Goal: Find contact information: Find contact information

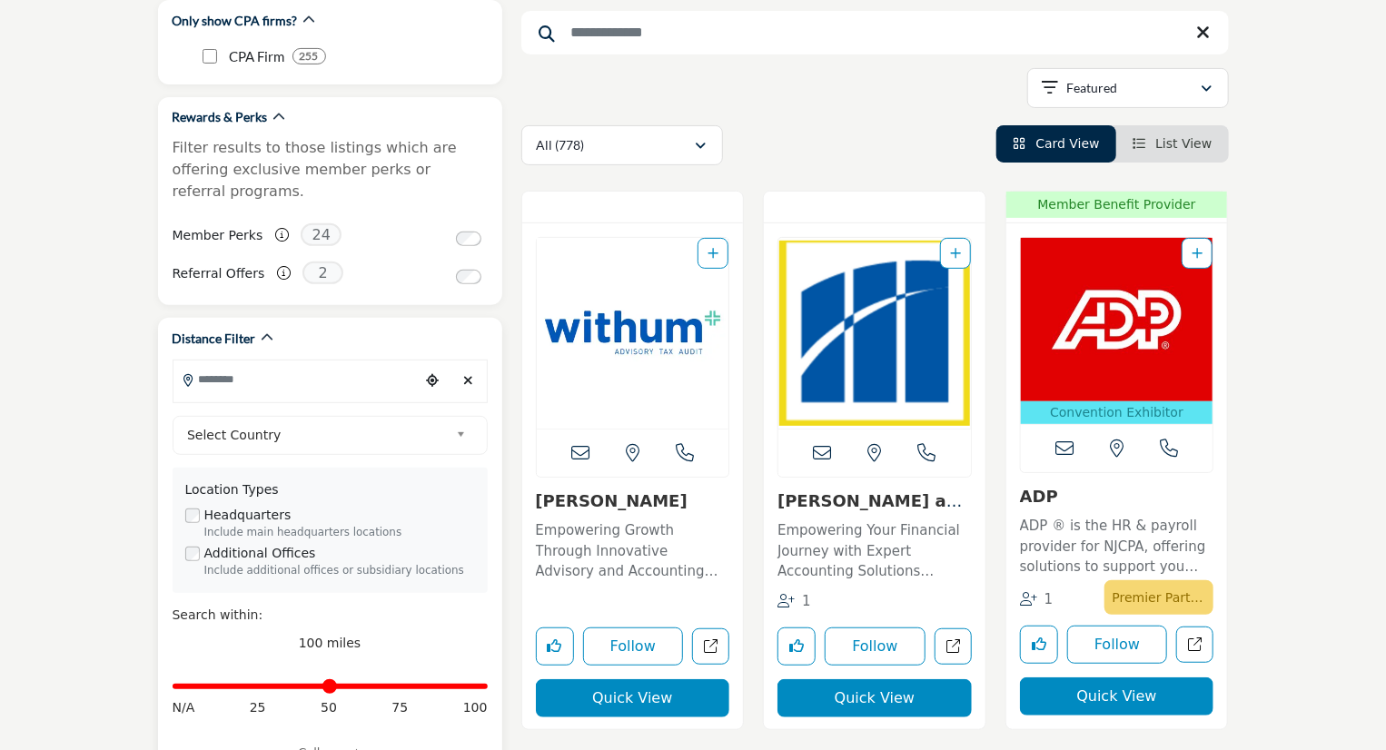
scroll to position [454, 0]
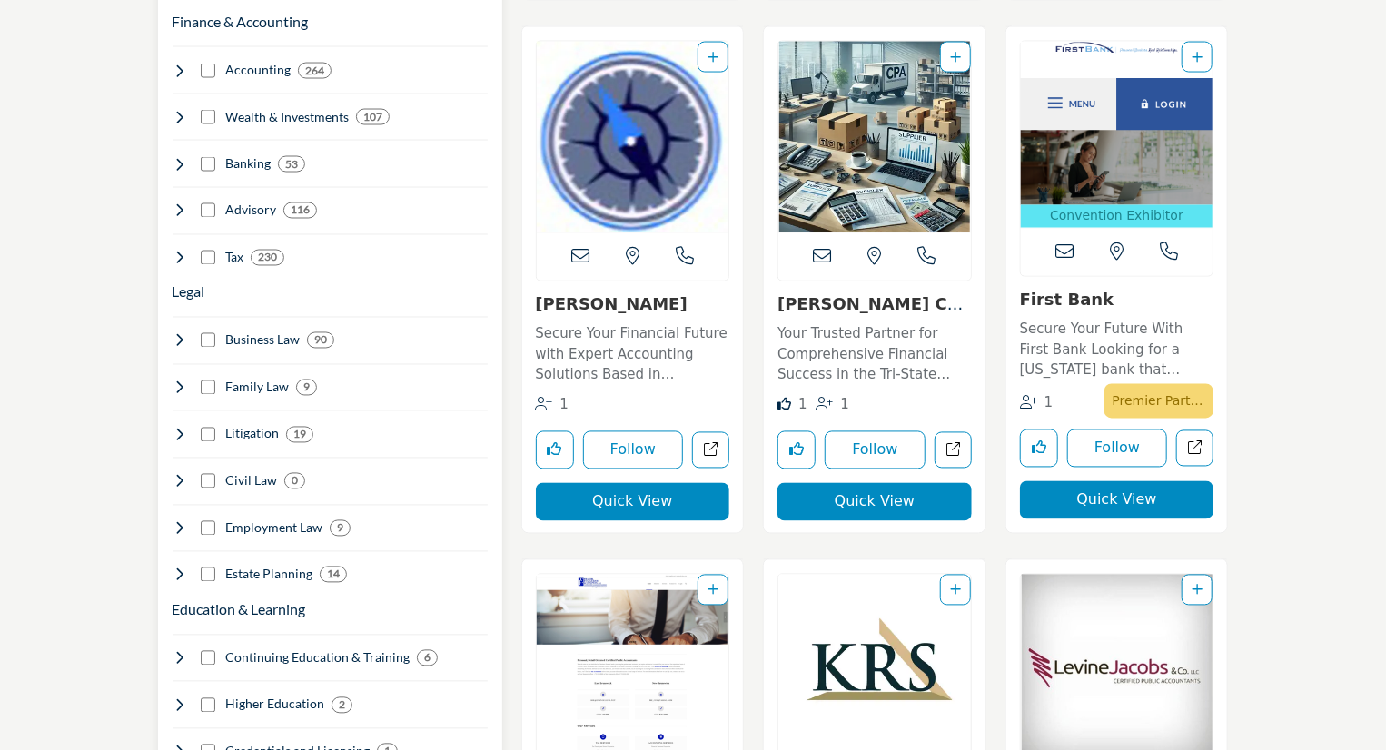
scroll to position [1362, 0]
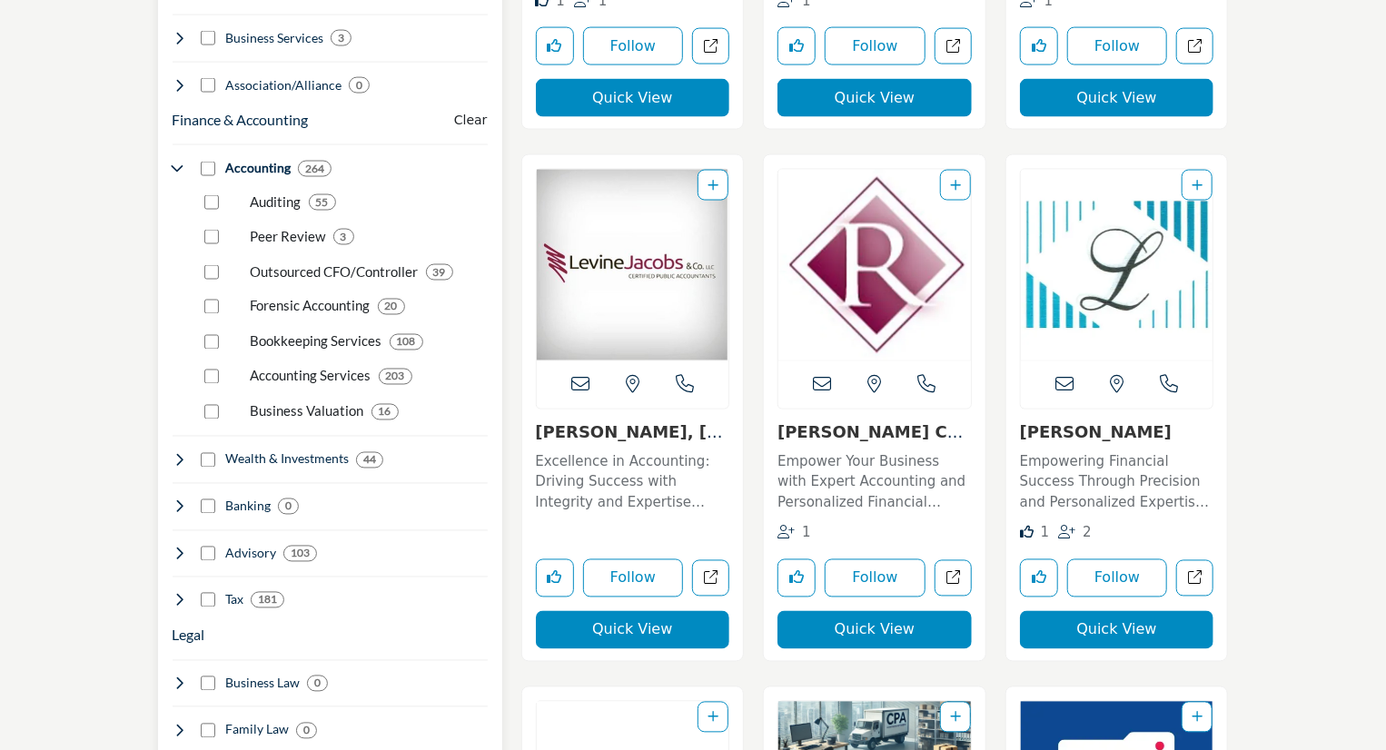
scroll to position [1725, 0]
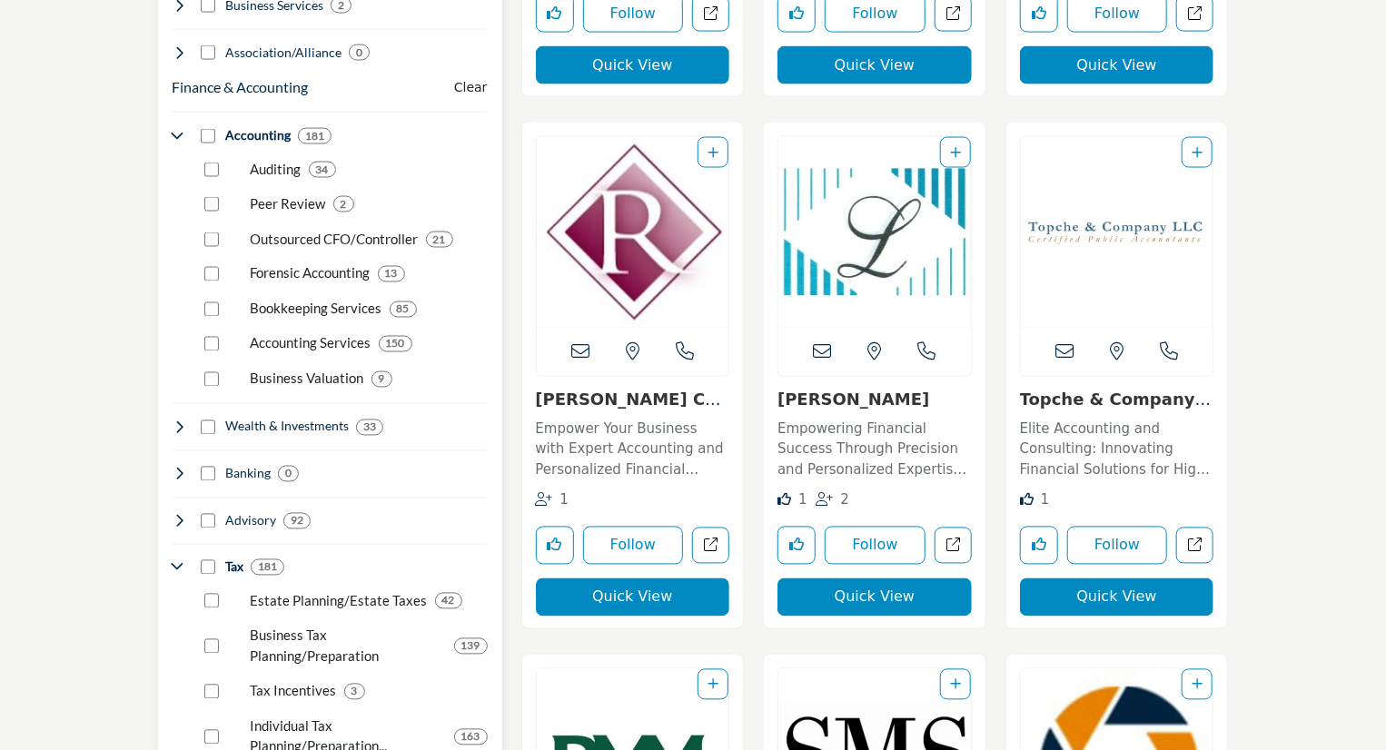
scroll to position [1453, 0]
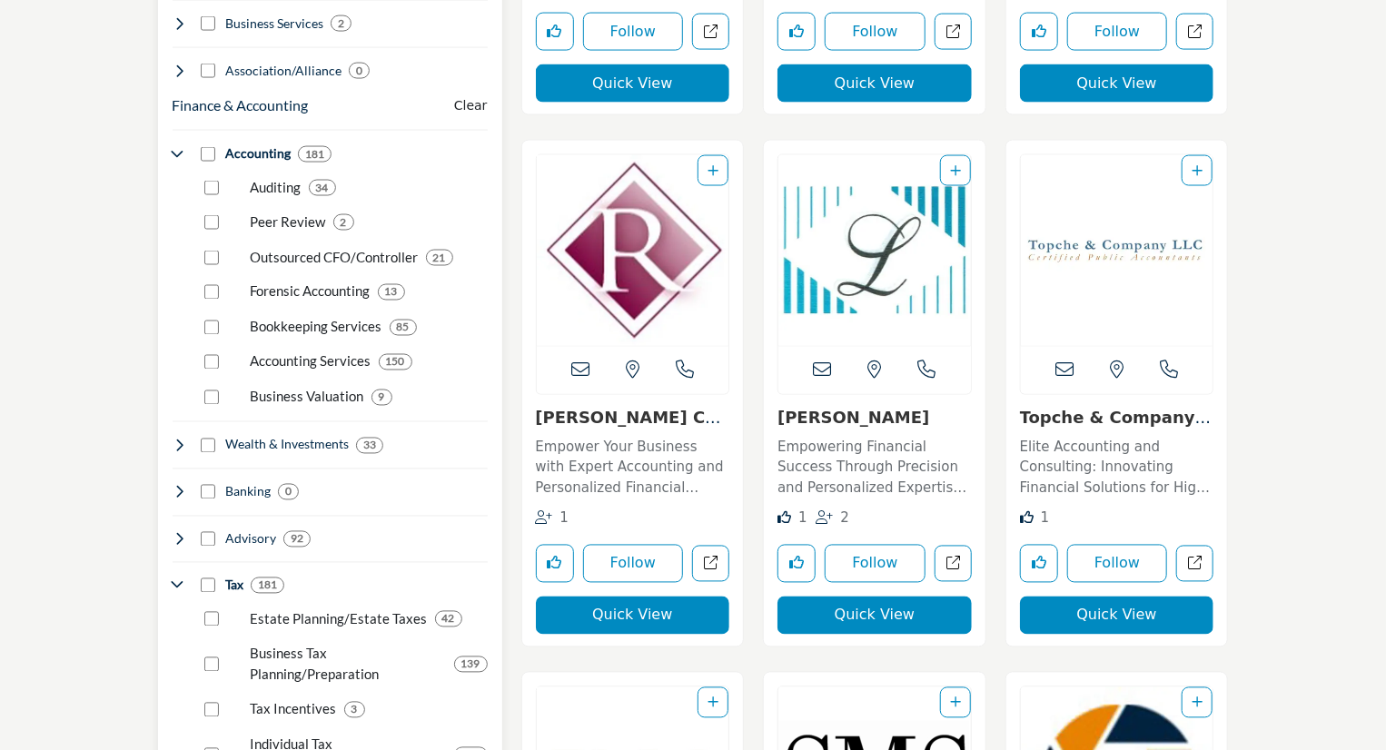
drag, startPoint x: 202, startPoint y: 229, endPoint x: 410, endPoint y: 158, distance: 220.6
click at [410, 178] on div "Auditing 34 2 21 13 85 150 9" at bounding box center [330, 285] width 315 height 245
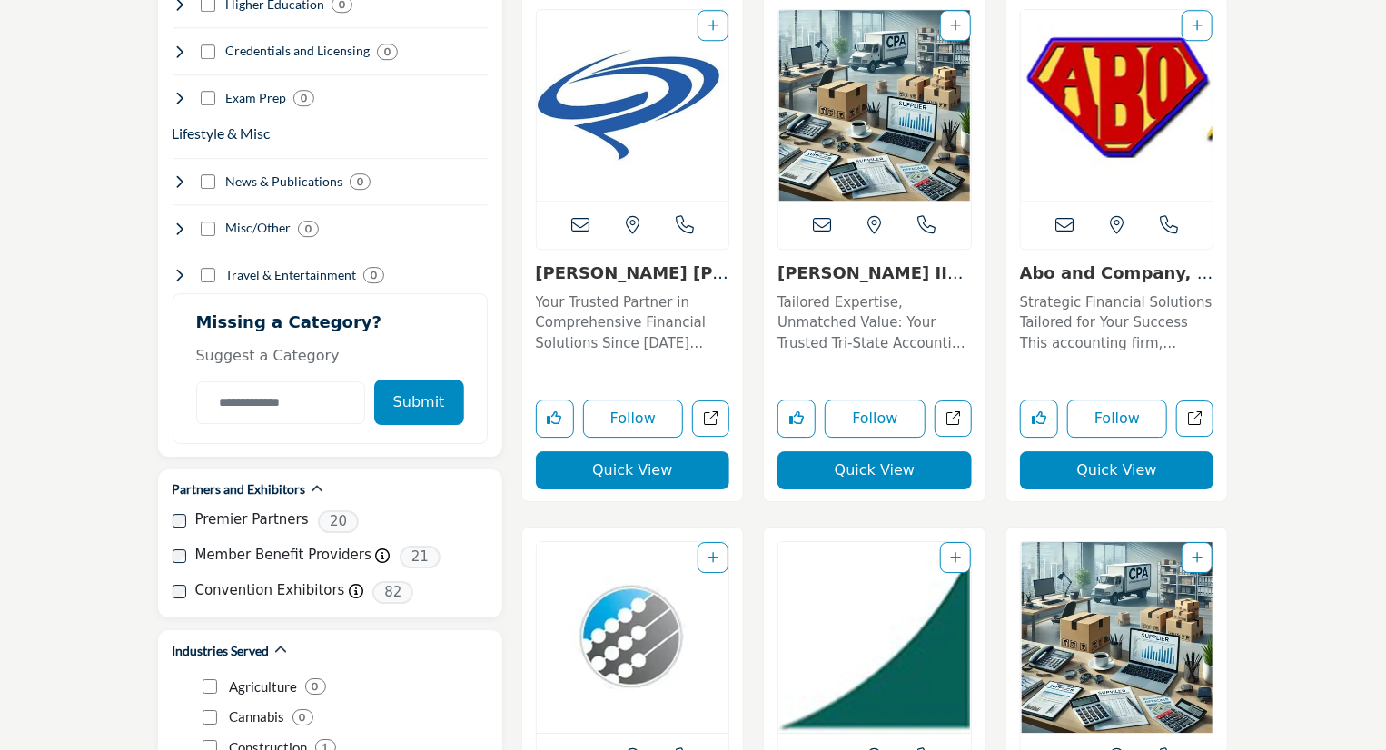
scroll to position [2543, 0]
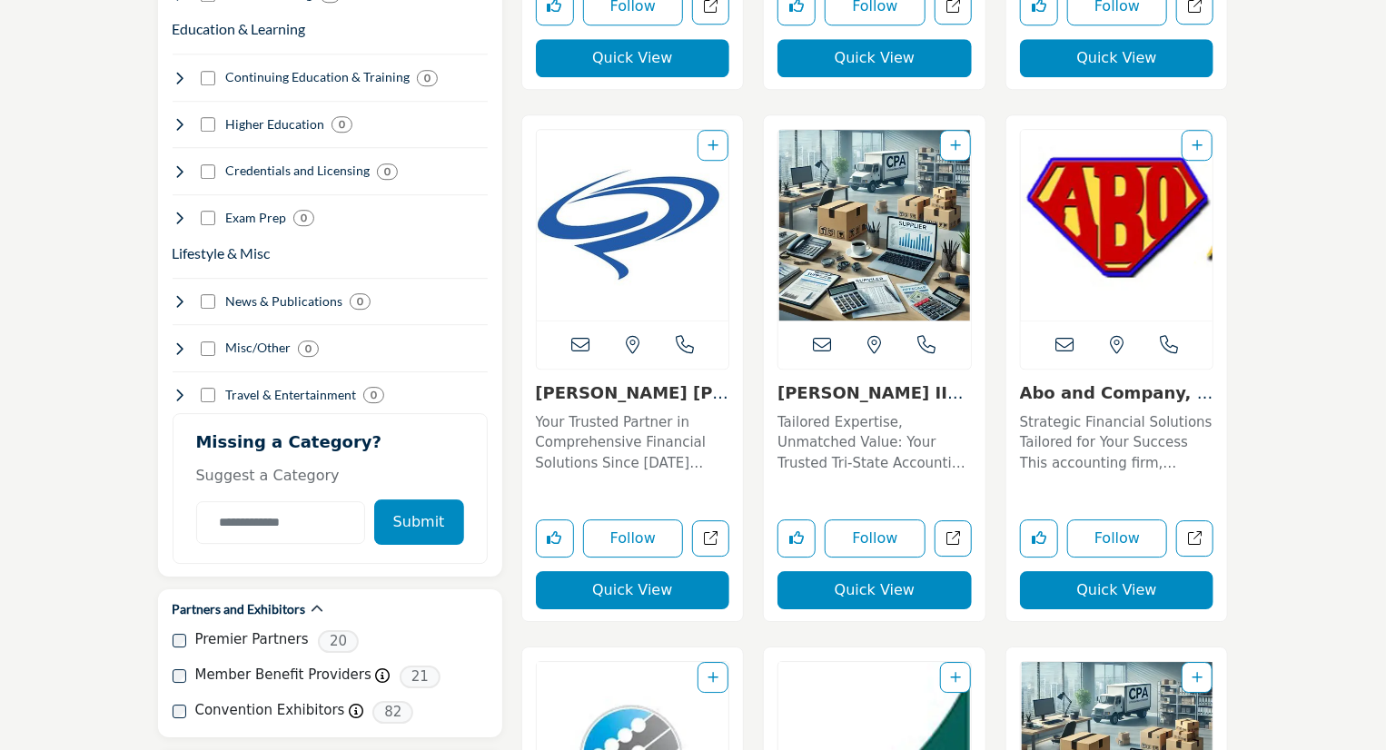
click at [832, 442] on p "Tailored Expertise, Unmatched Value: Your Trusted Tri-State Accounting Partner …" at bounding box center [874, 443] width 194 height 62
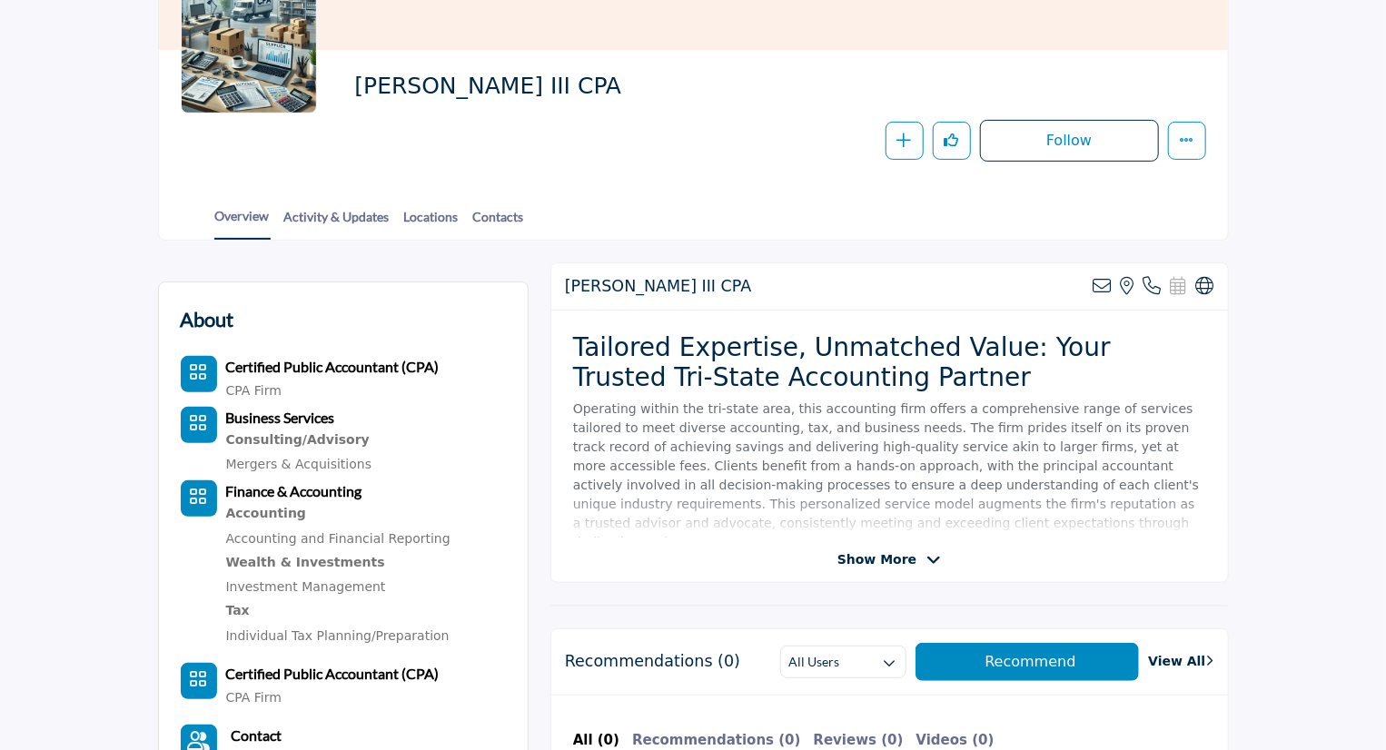
scroll to position [272, 0]
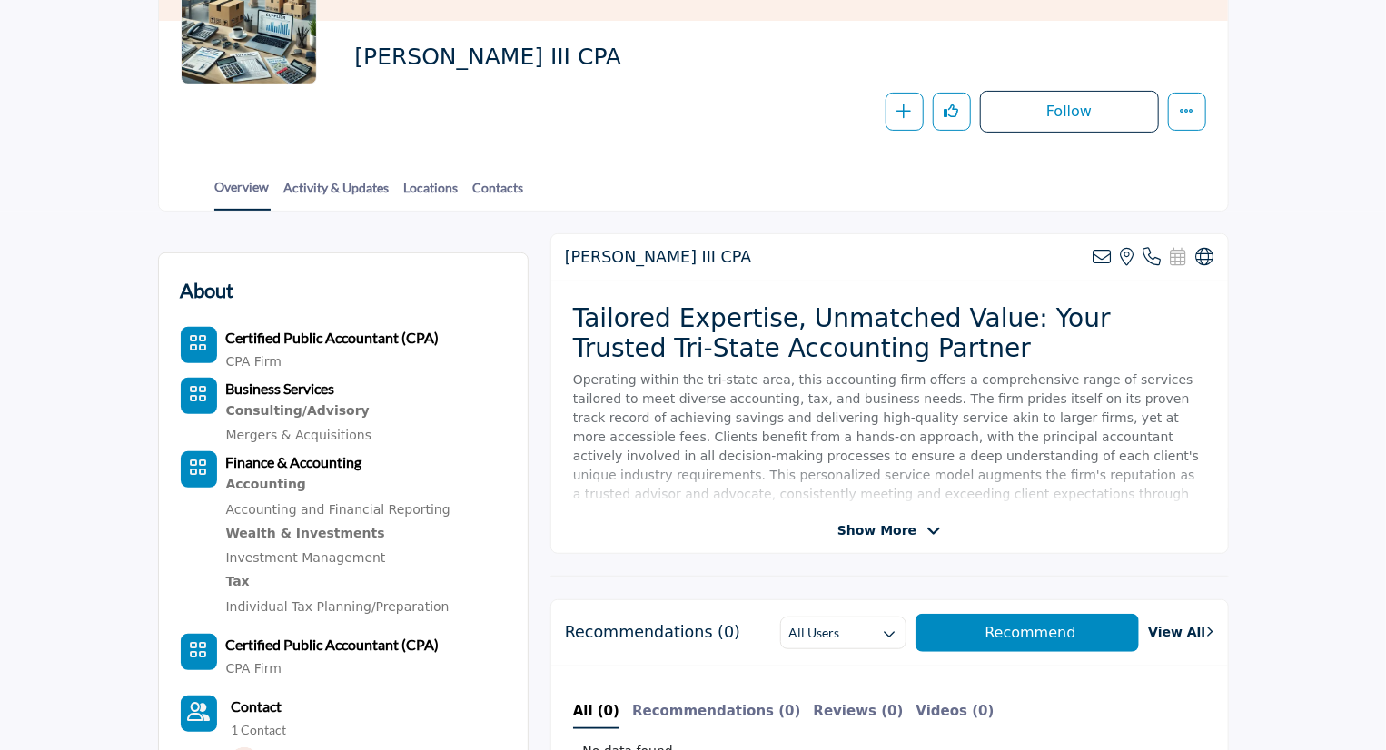
click at [879, 526] on span "Show More" at bounding box center [876, 530] width 79 height 19
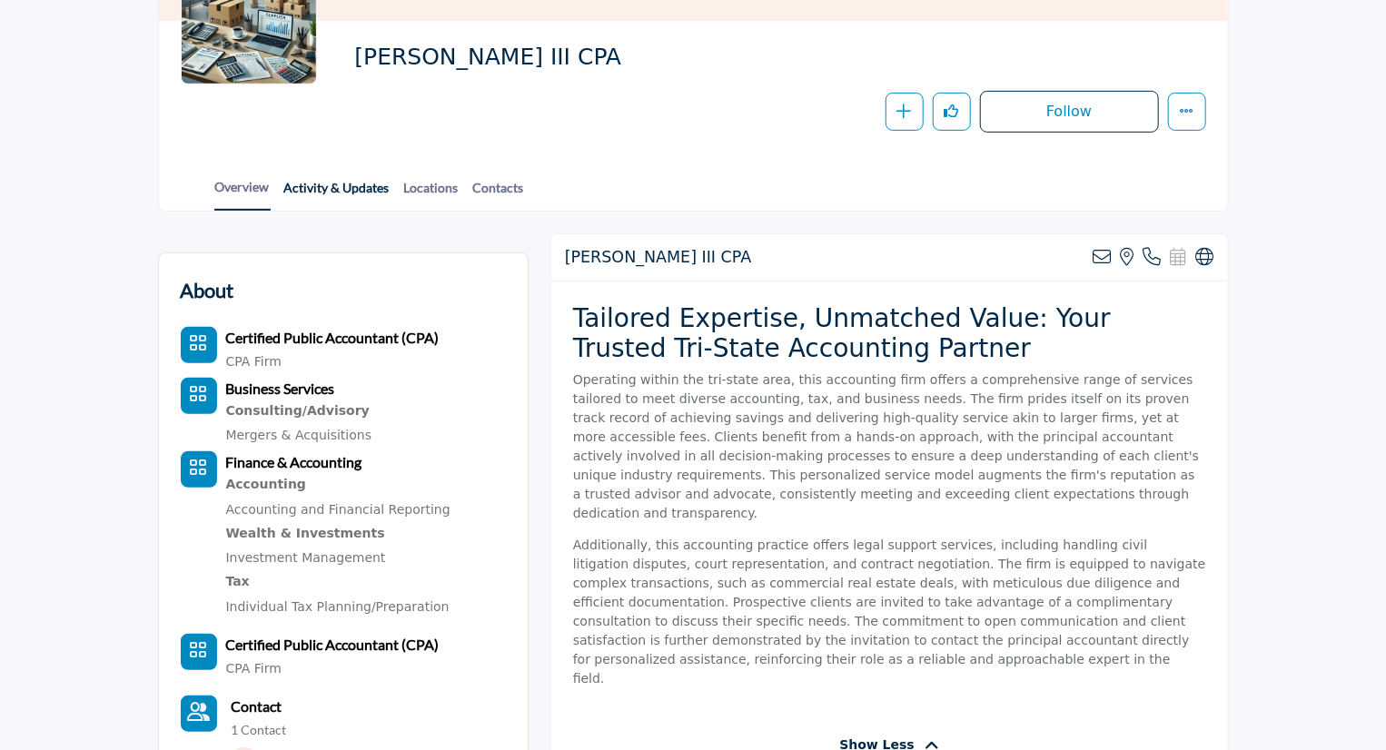
click at [301, 186] on link "Activity & Updates" at bounding box center [336, 194] width 107 height 32
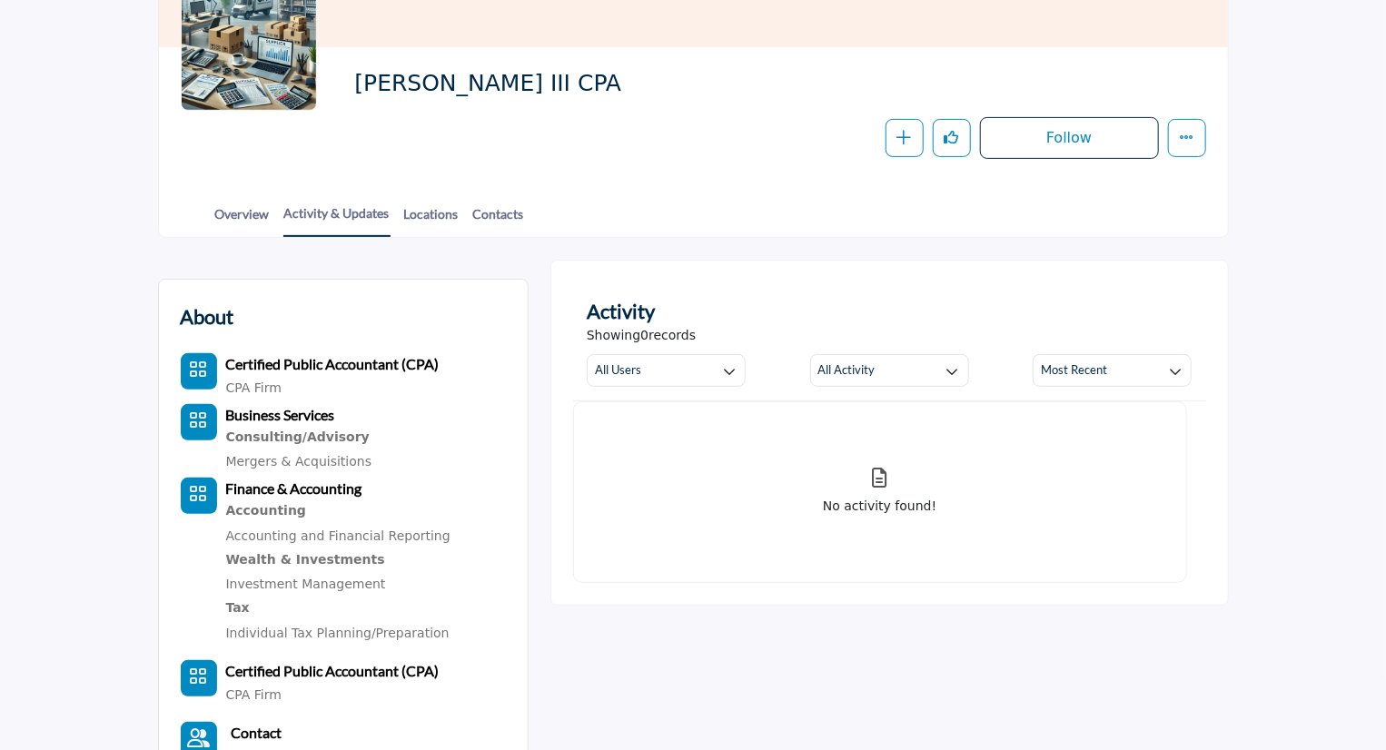
scroll to position [182, 0]
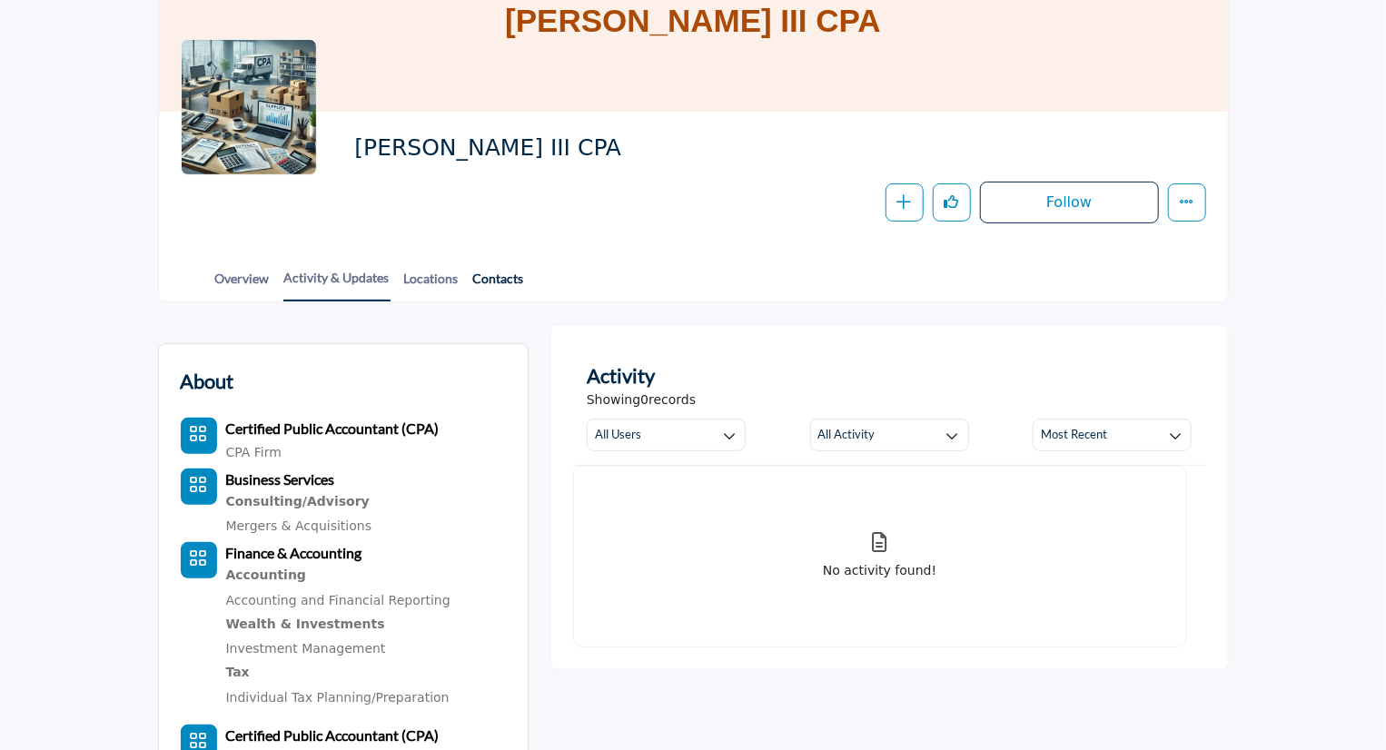
click at [487, 282] on link "Contacts" at bounding box center [498, 285] width 53 height 32
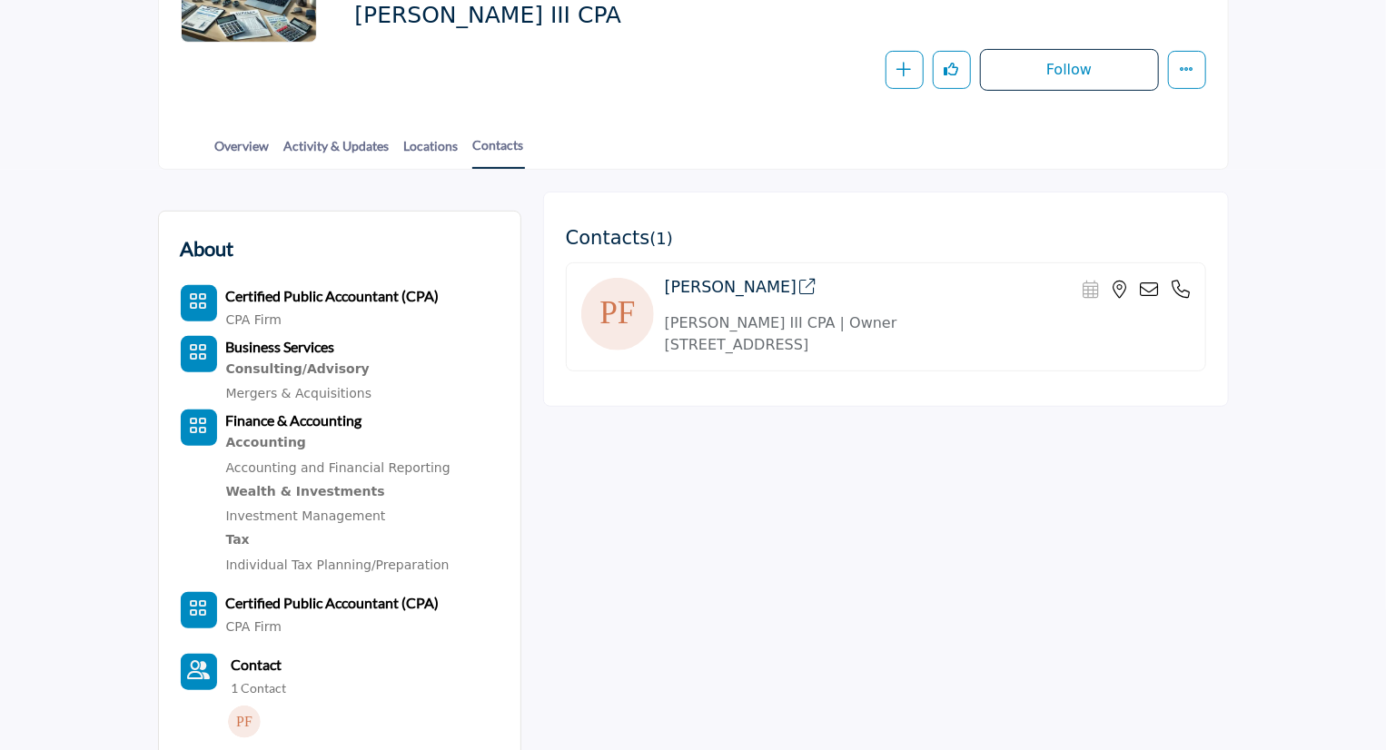
scroll to position [272, 0]
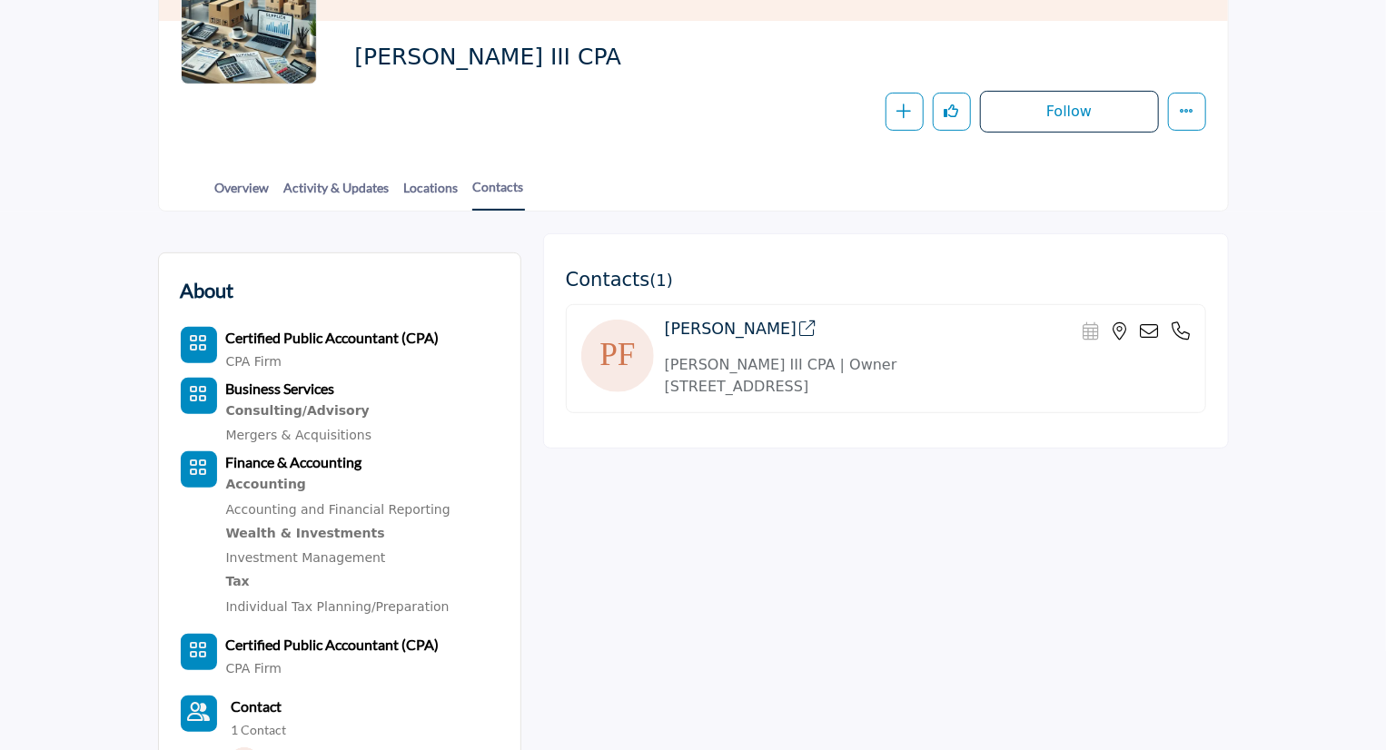
drag, startPoint x: 984, startPoint y: 388, endPoint x: 666, endPoint y: 373, distance: 319.1
click at [666, 372] on div "[PERSON_NAME] III CPA | Owner [STREET_ADDRESS] 0 miles away" at bounding box center [928, 376] width 526 height 44
